Goal: Information Seeking & Learning: Learn about a topic

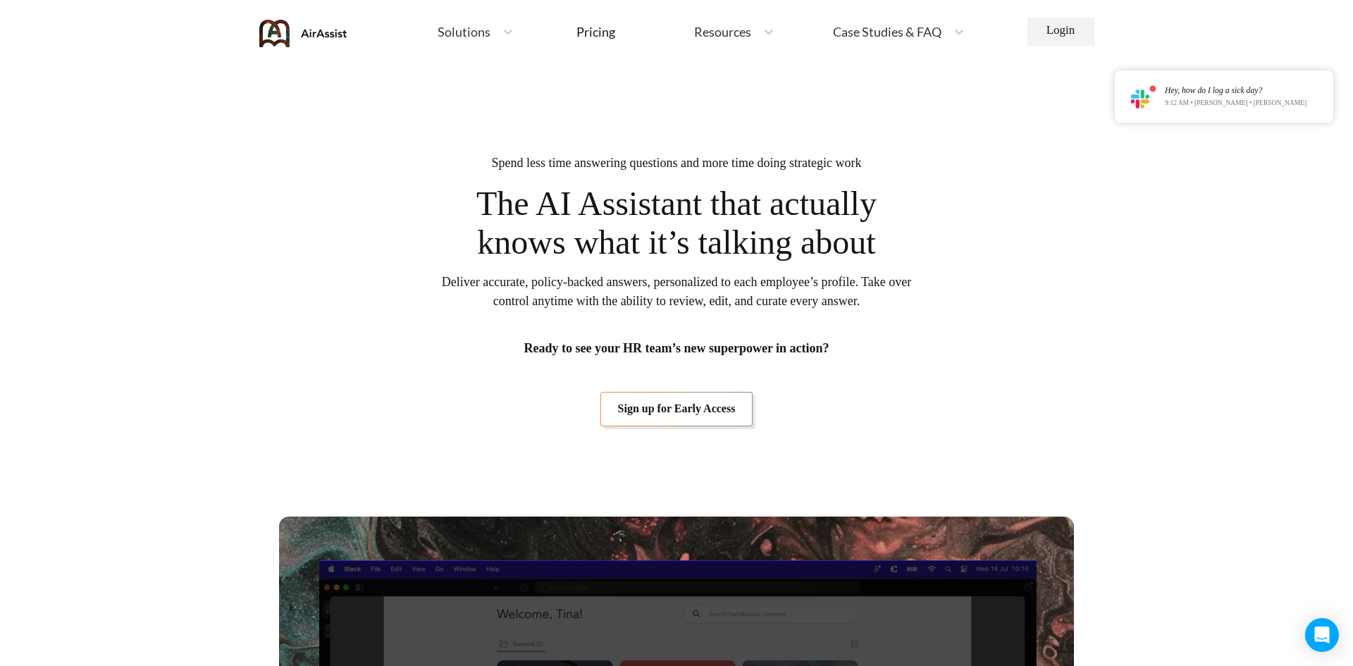
click at [484, 28] on span "Solutions" at bounding box center [464, 31] width 53 height 13
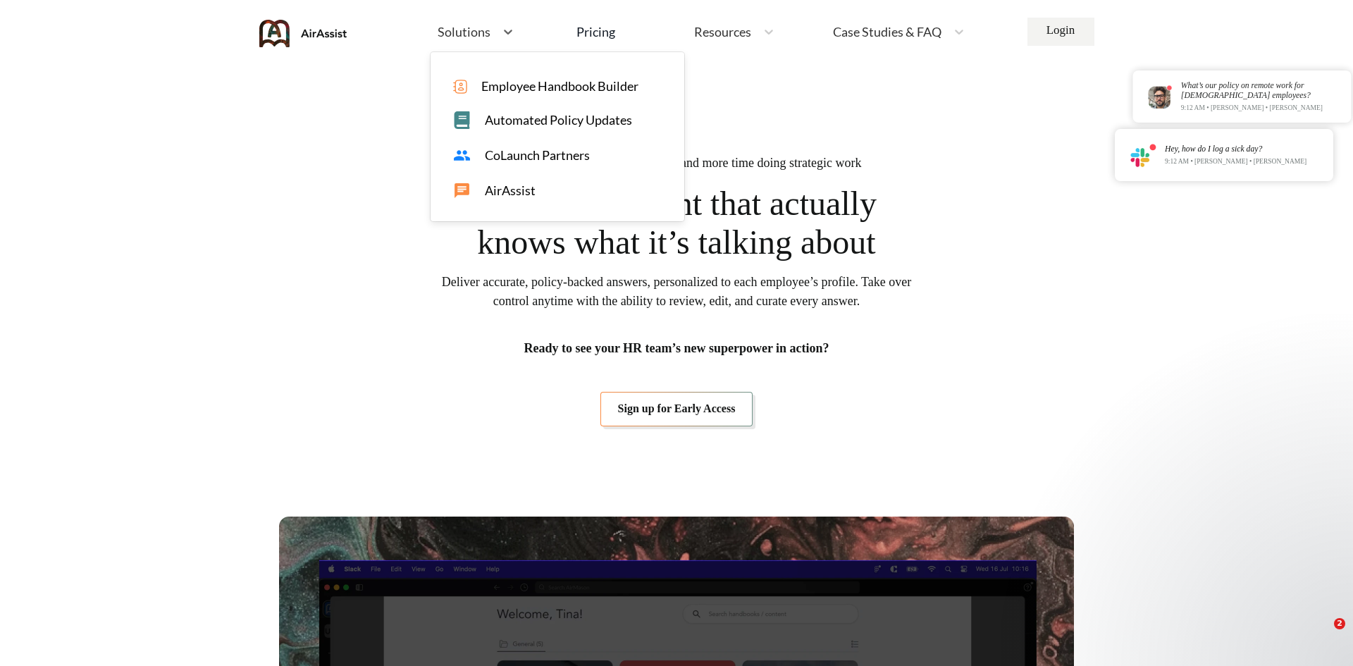
click at [513, 125] on span "Automated Policy Updates" at bounding box center [558, 120] width 147 height 15
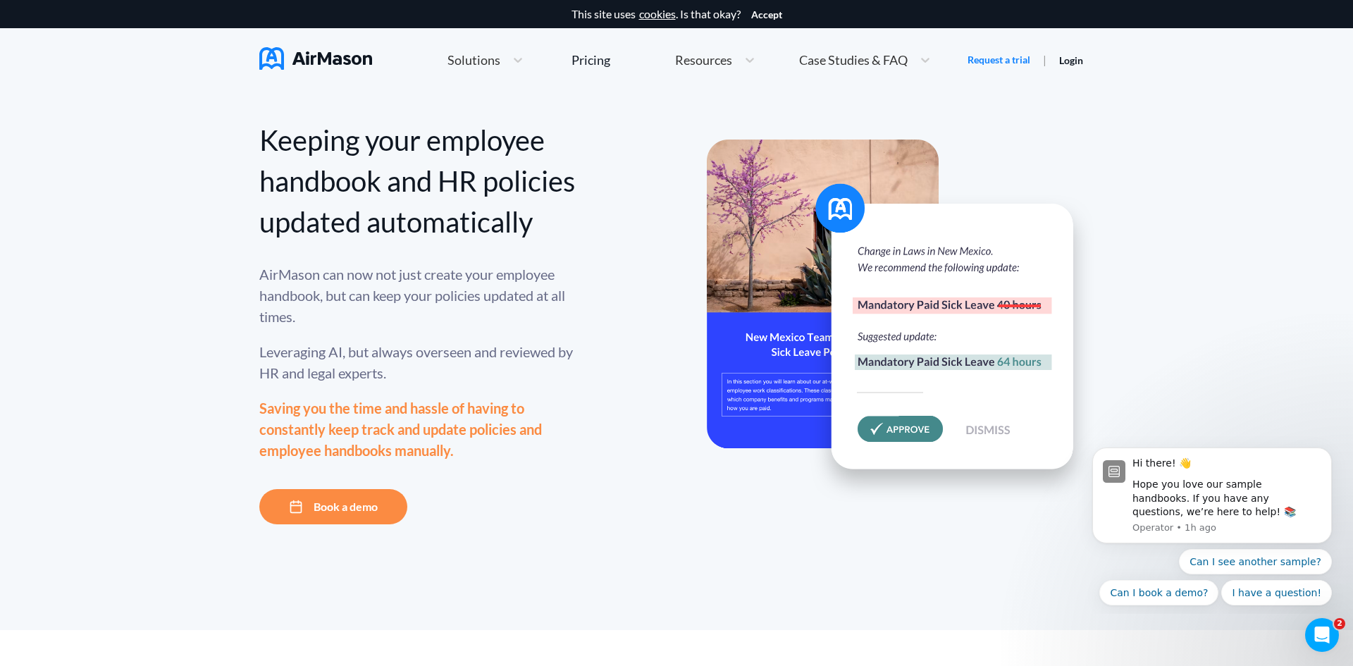
click at [493, 61] on span "Solutions" at bounding box center [473, 60] width 53 height 13
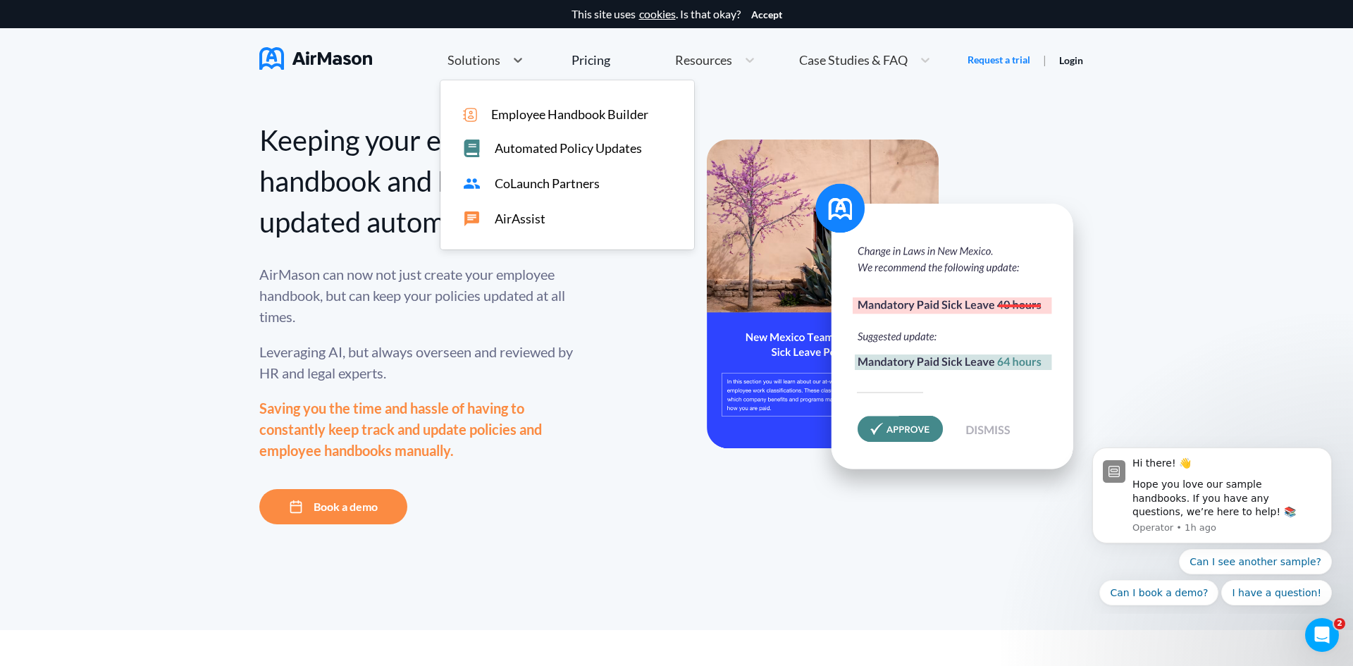
click at [523, 212] on span "AirAssist" at bounding box center [520, 218] width 51 height 15
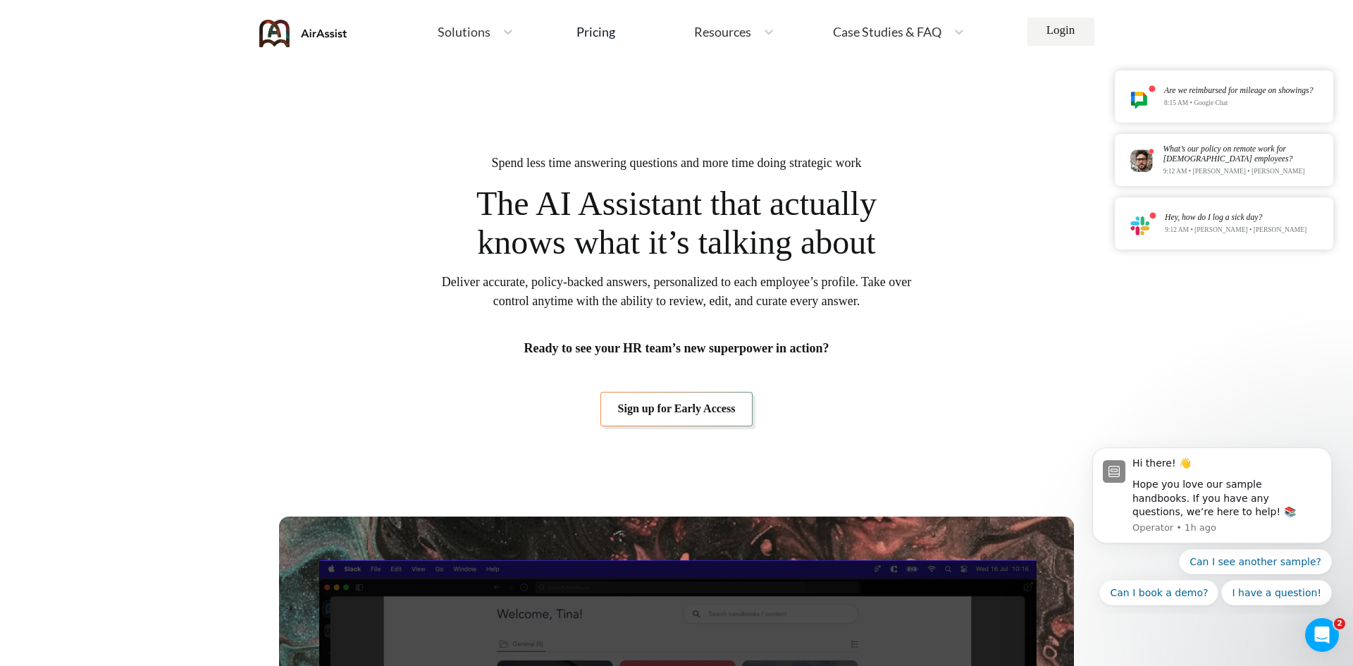
click at [275, 27] on img at bounding box center [303, 33] width 88 height 27
click at [911, 35] on span "Case Studies & FAQ" at bounding box center [887, 31] width 109 height 13
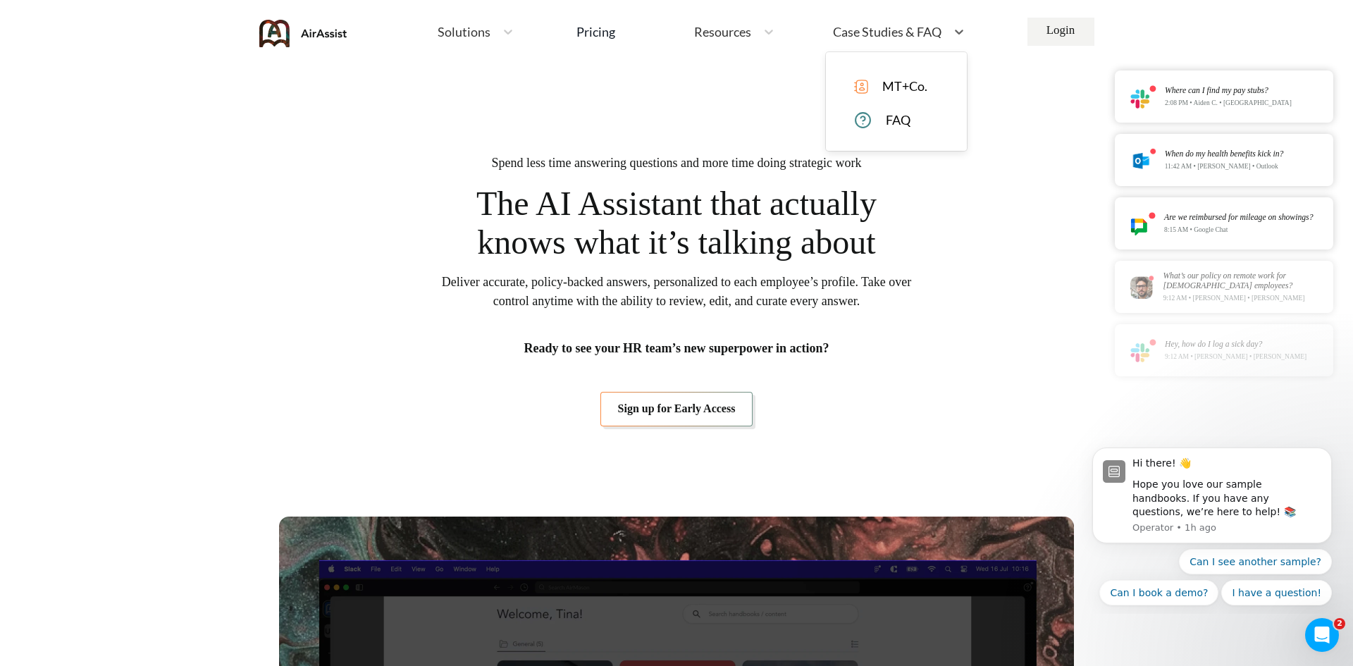
click at [908, 123] on span "FAQ" at bounding box center [898, 120] width 25 height 15
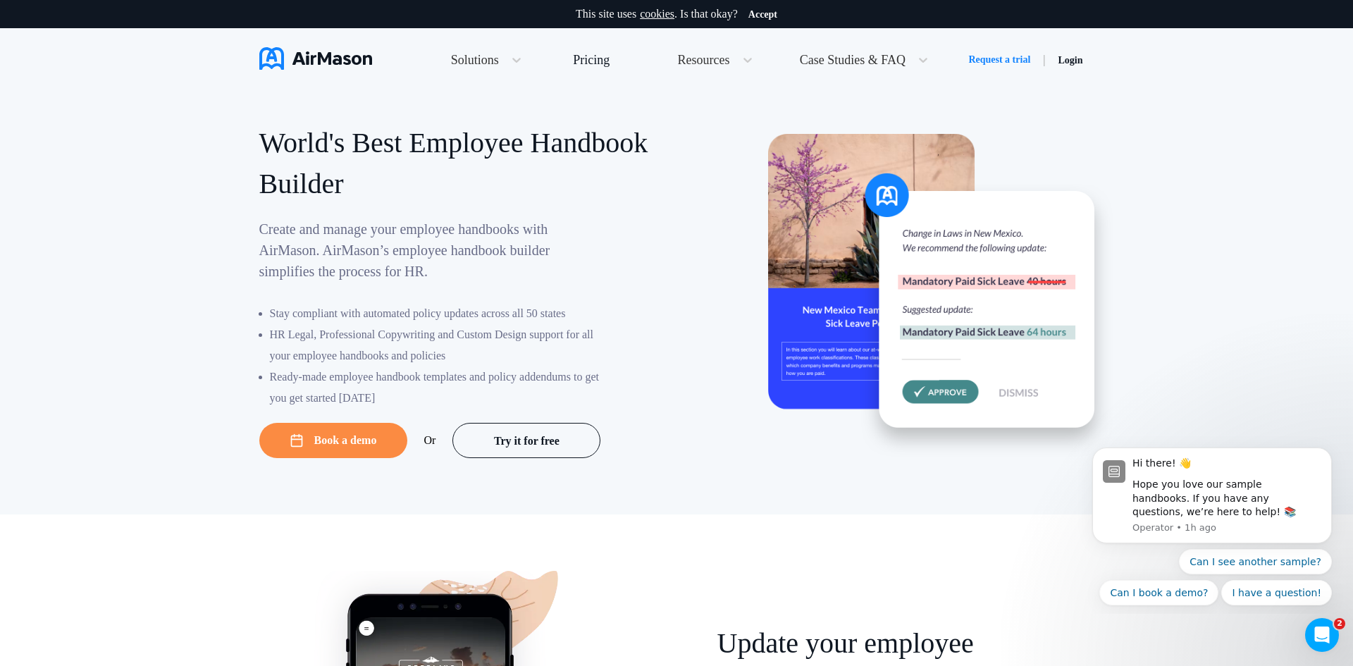
scroll to position [6788, 0]
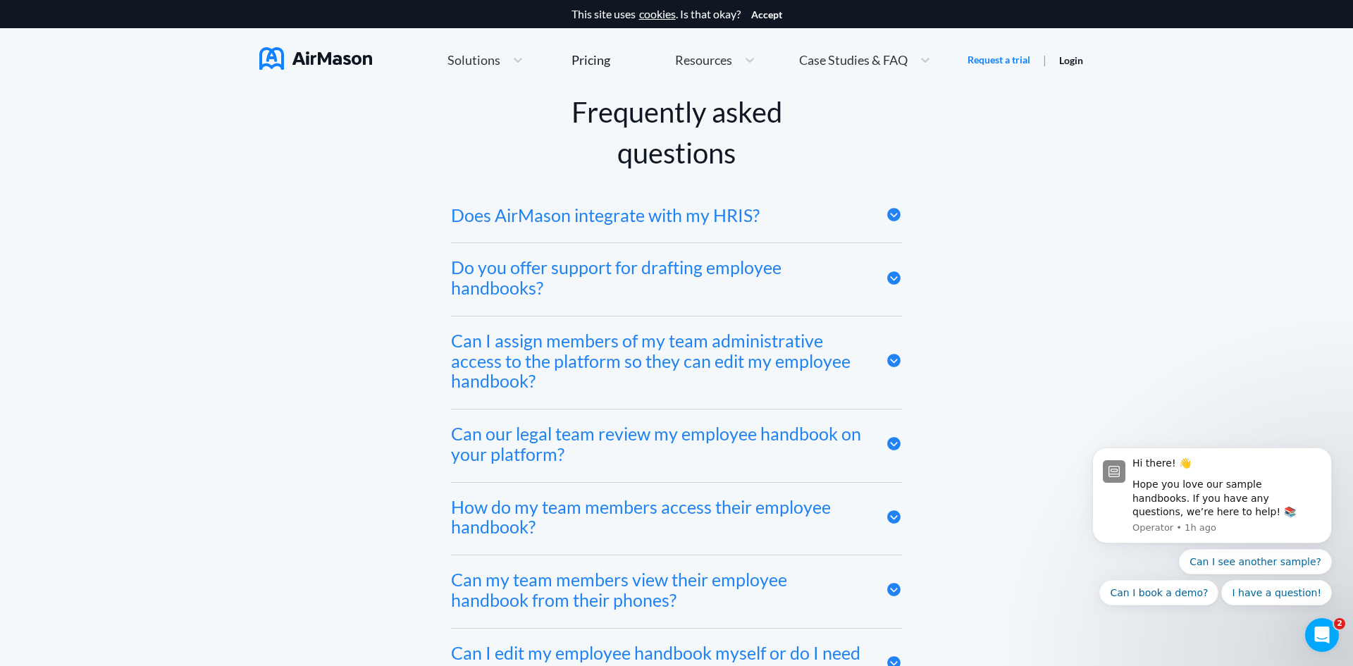
click at [894, 213] on icon at bounding box center [893, 215] width 13 height 13
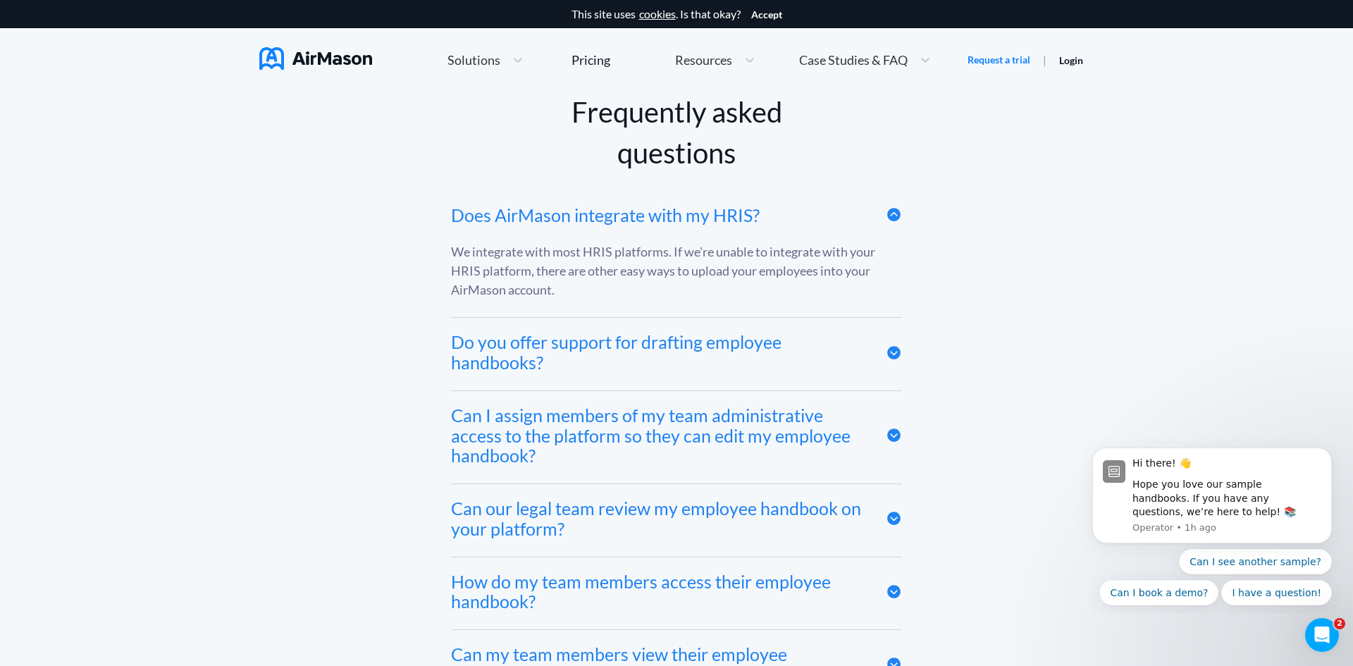
click at [894, 212] on icon at bounding box center [894, 214] width 16 height 16
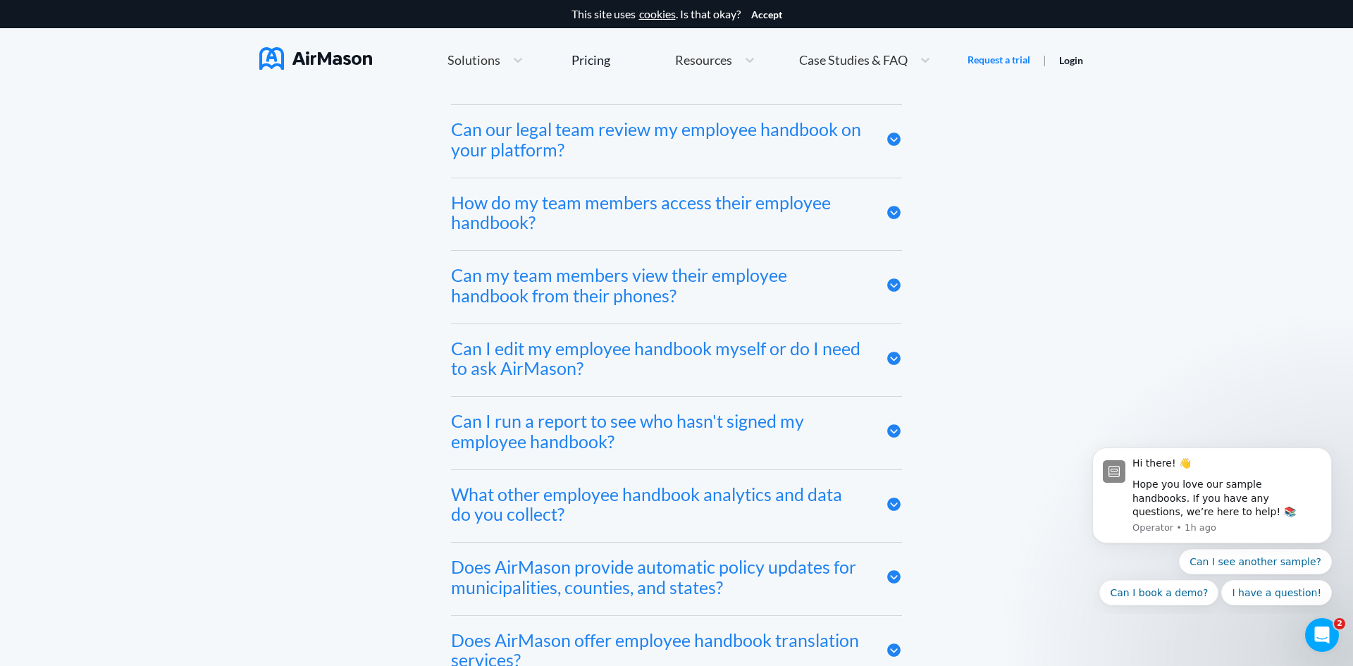
scroll to position [7096, 0]
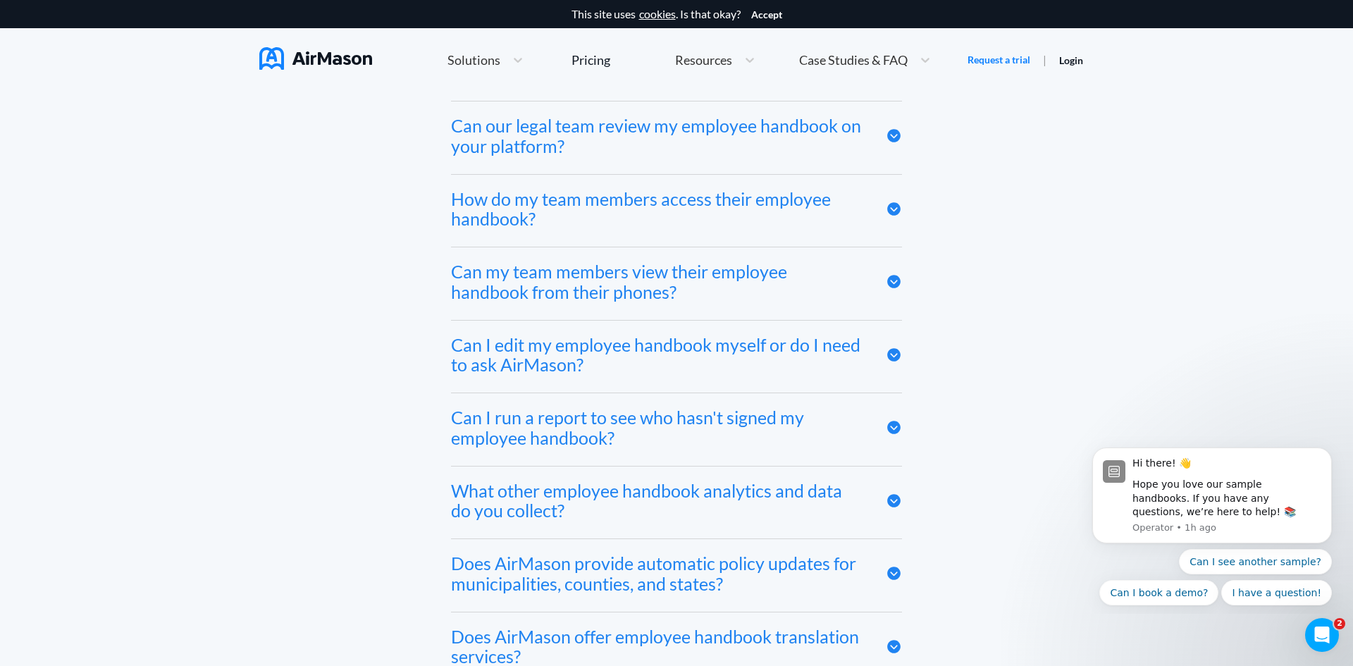
click at [898, 206] on icon at bounding box center [893, 208] width 13 height 13
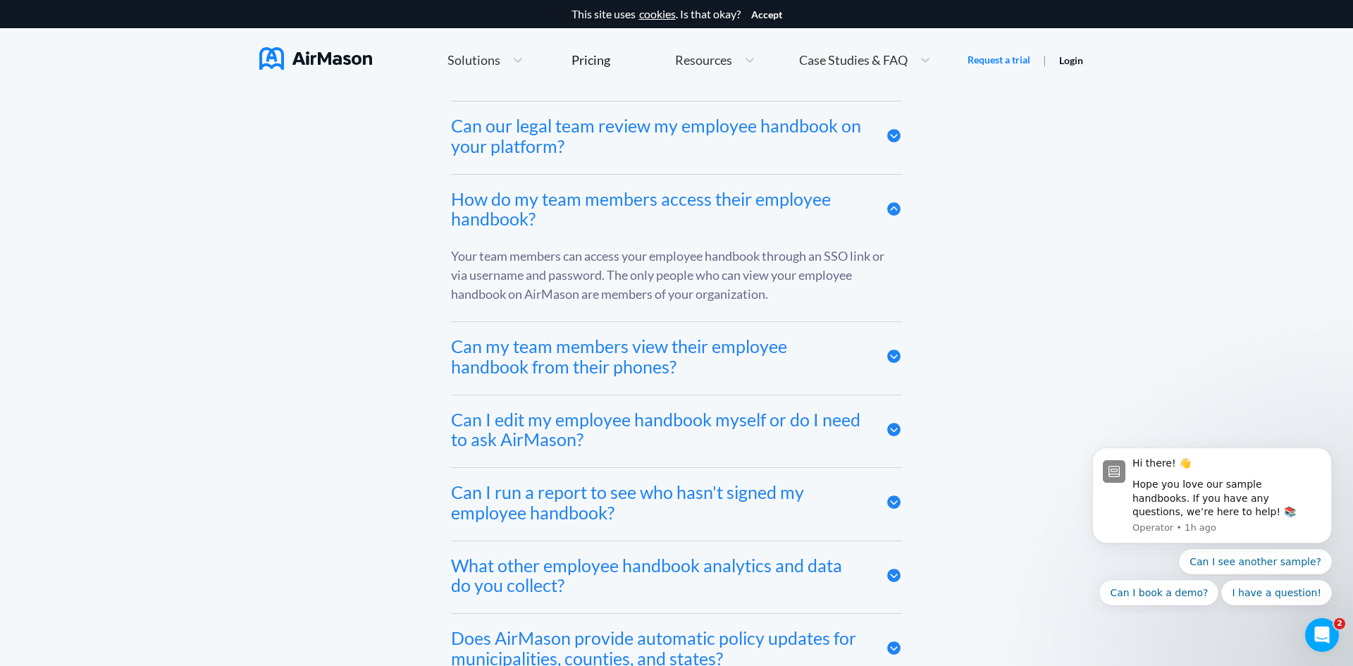
click at [898, 206] on icon at bounding box center [893, 208] width 13 height 13
